Goal: Task Accomplishment & Management: Use online tool/utility

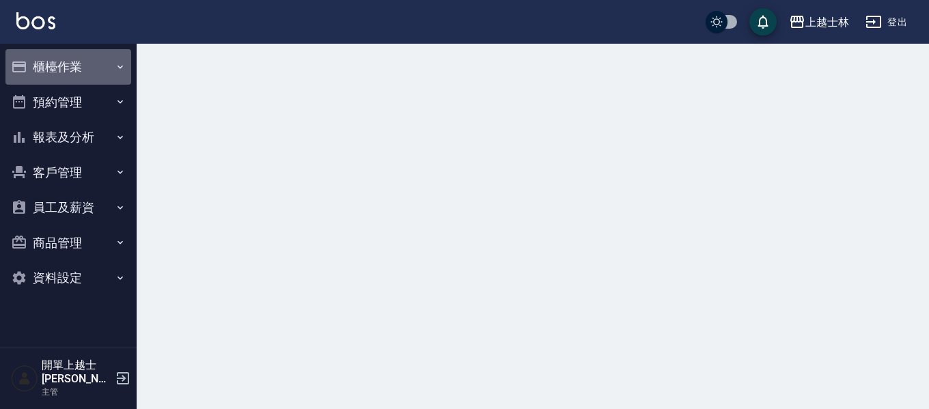
click at [116, 67] on icon "button" at bounding box center [120, 66] width 11 height 11
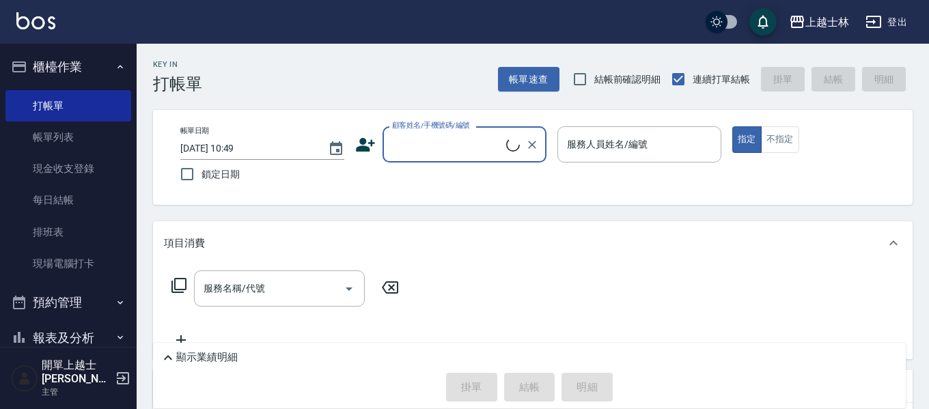
click at [101, 65] on button "櫃檯作業" at bounding box center [68, 67] width 126 height 36
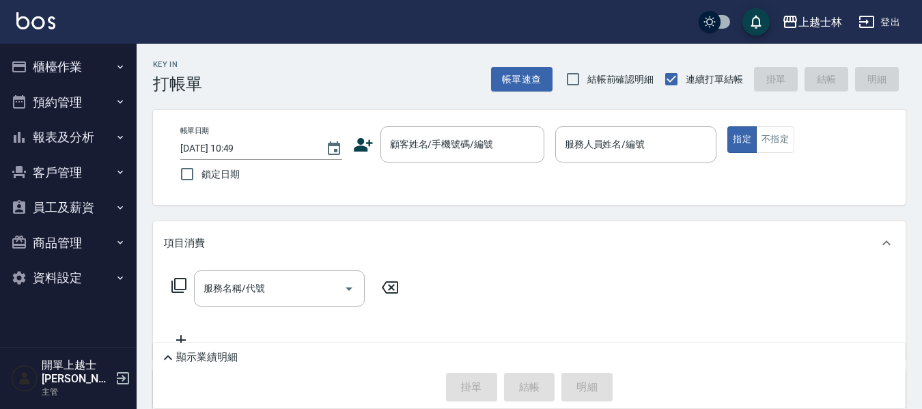
click at [109, 59] on button "櫃檯作業" at bounding box center [68, 67] width 126 height 36
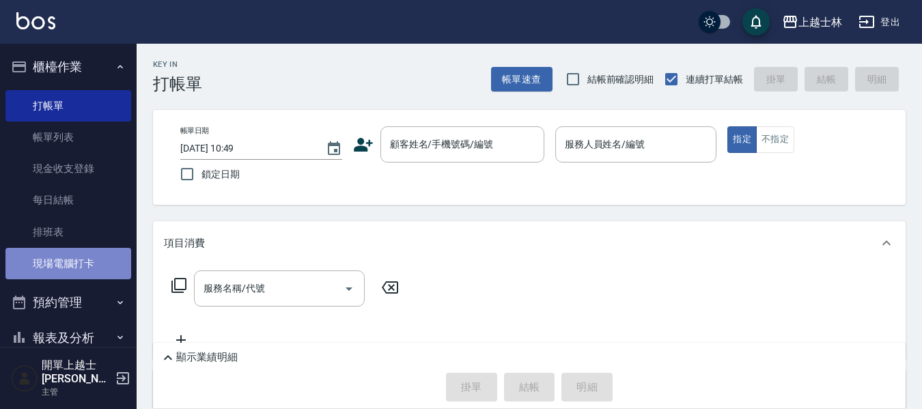
drag, startPoint x: 91, startPoint y: 266, endPoint x: 85, endPoint y: 253, distance: 15.0
click at [91, 265] on link "現場電腦打卡" at bounding box center [68, 263] width 126 height 31
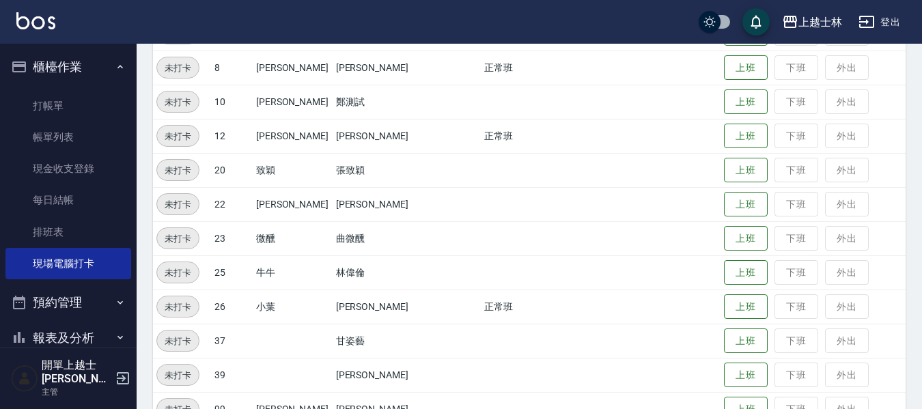
scroll to position [342, 0]
click at [730, 311] on button "上班" at bounding box center [746, 306] width 44 height 24
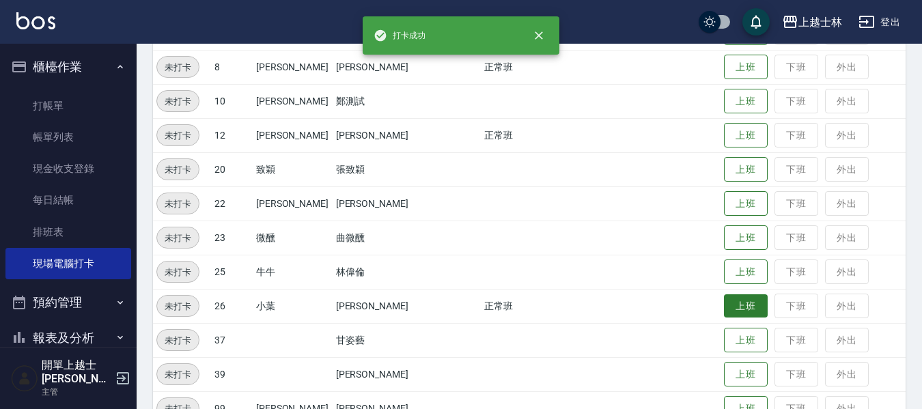
click at [727, 312] on td "上班 下班 外出" at bounding box center [813, 306] width 185 height 34
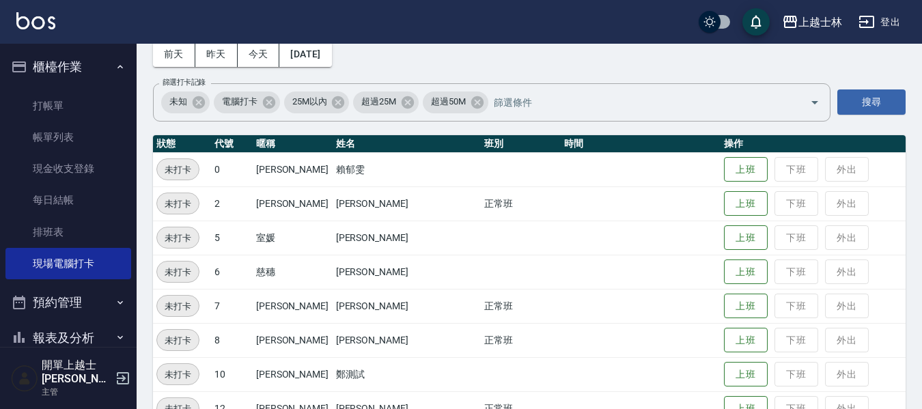
scroll to position [137, 0]
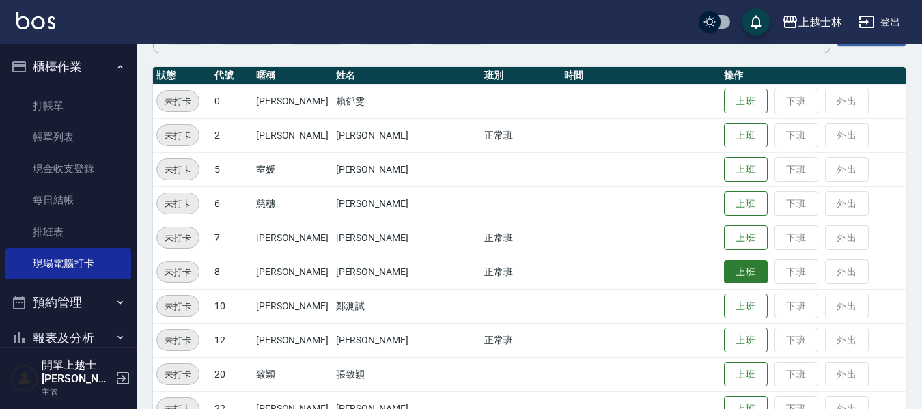
click at [724, 272] on button "上班" at bounding box center [746, 272] width 44 height 24
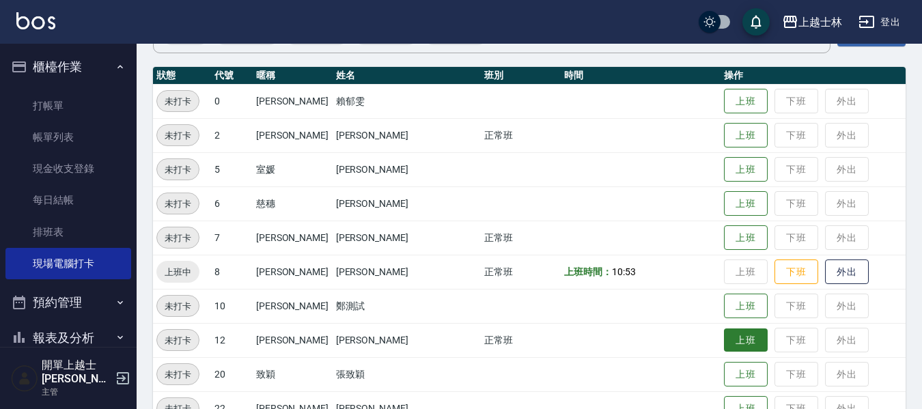
click at [724, 336] on button "上班" at bounding box center [746, 341] width 44 height 24
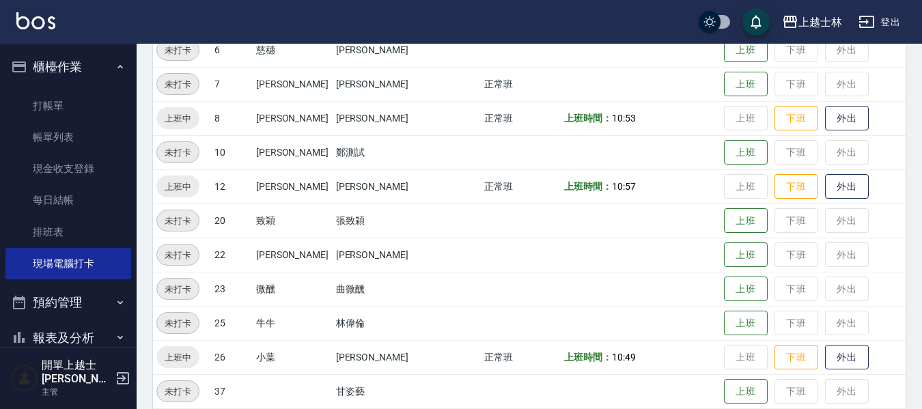
scroll to position [205, 0]
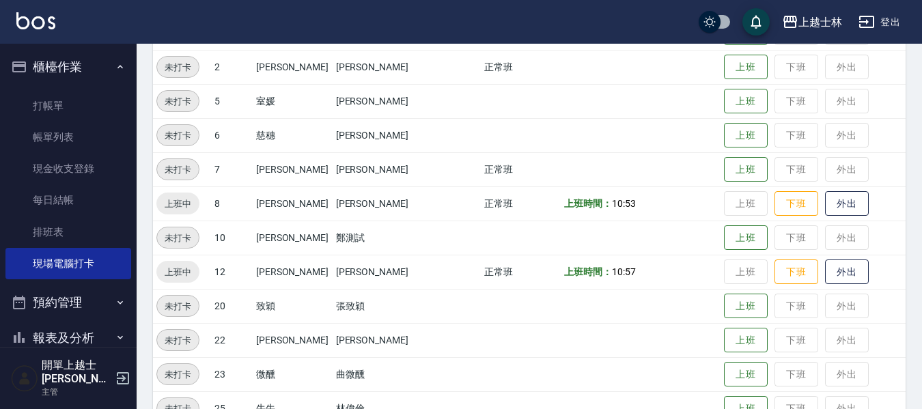
drag, startPoint x: 605, startPoint y: 217, endPoint x: 589, endPoint y: 159, distance: 60.1
